Goal: Information Seeking & Learning: Learn about a topic

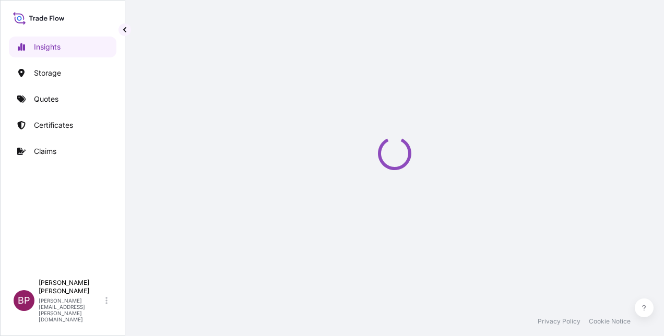
select select "2025"
